Goal: Task Accomplishment & Management: Manage account settings

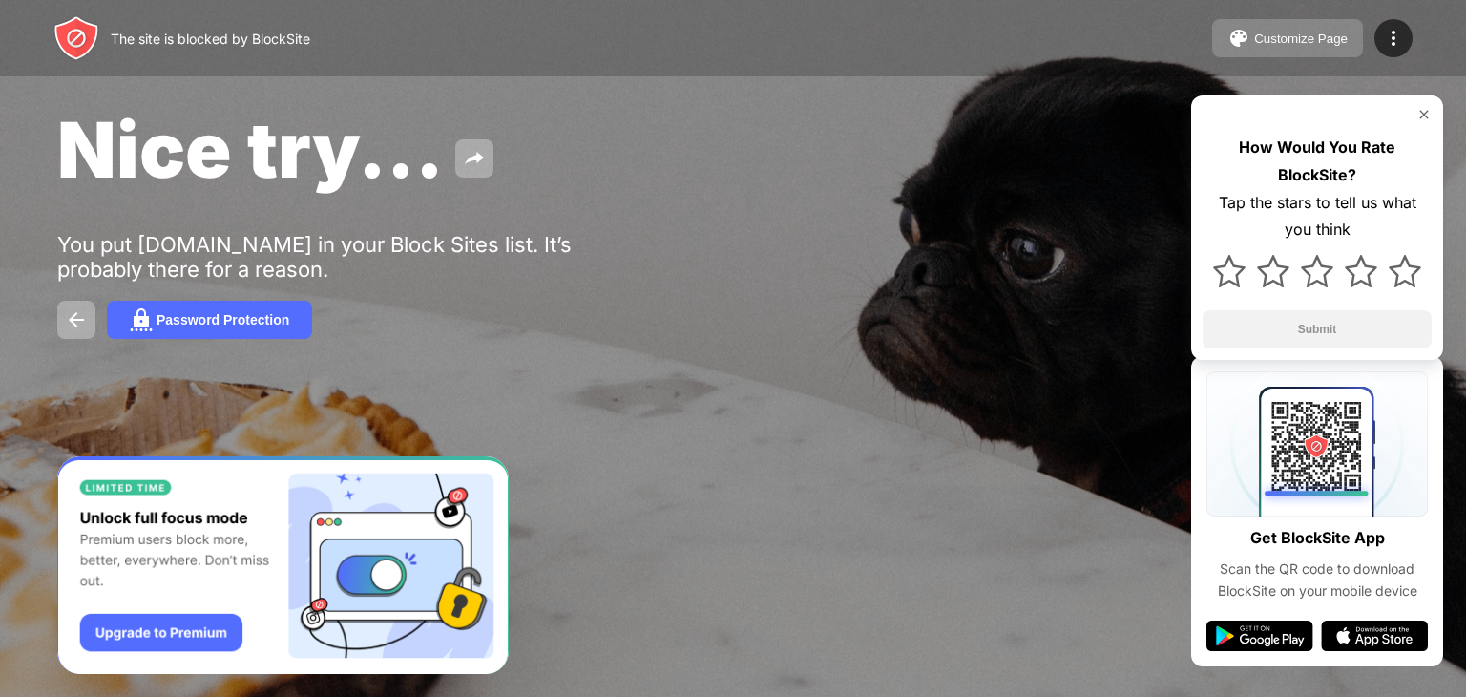
click at [1343, 42] on div "Customize Page" at bounding box center [1301, 38] width 94 height 14
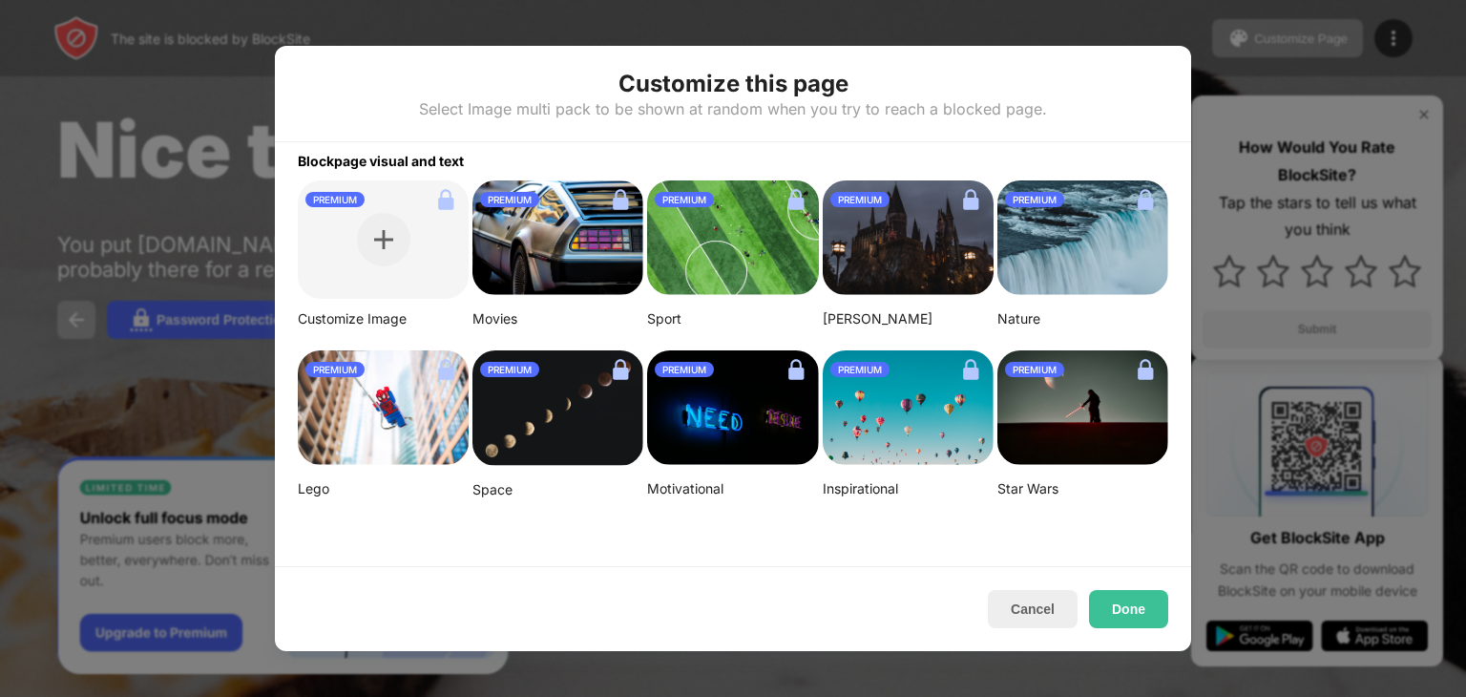
click at [1052, 58] on div "Customize this page Select Image multi pack to be shown at random when you try …" at bounding box center [733, 94] width 916 height 96
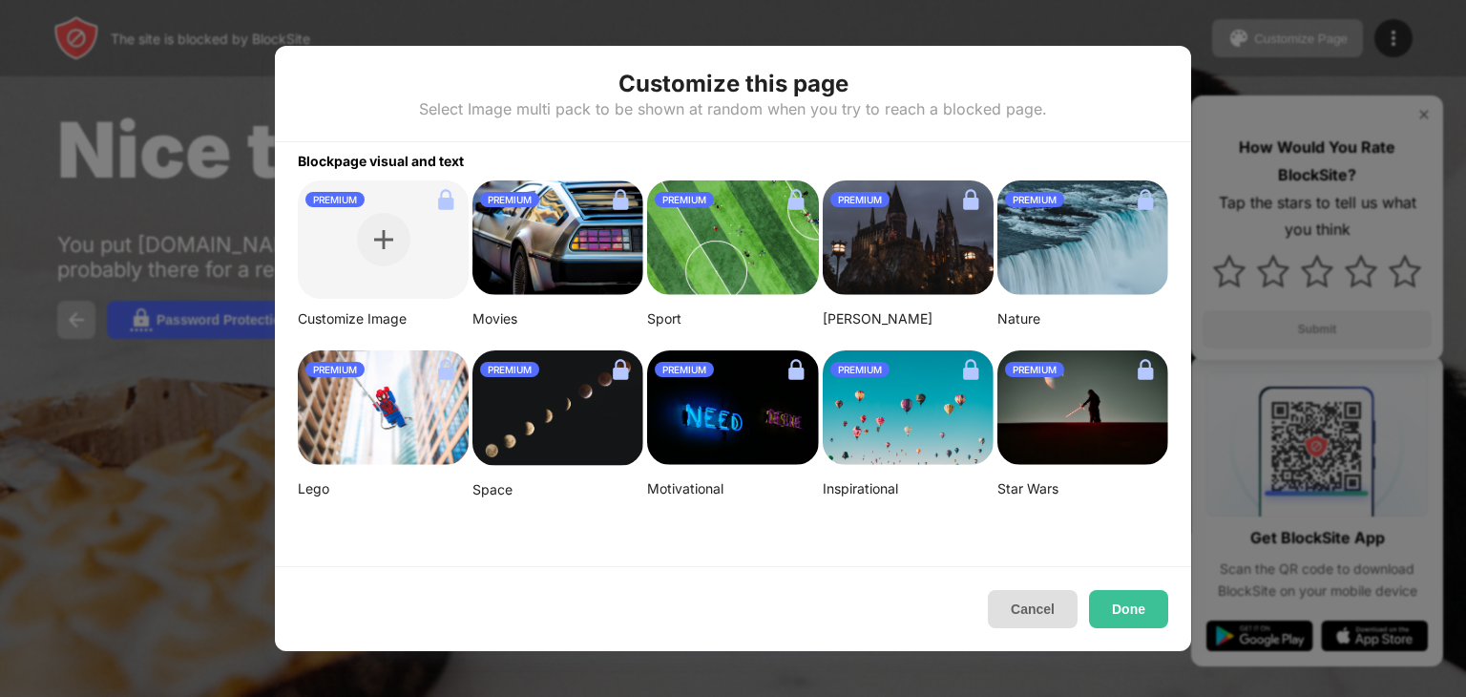
click at [1064, 624] on button "Cancel" at bounding box center [1033, 609] width 90 height 38
